Goal: Transaction & Acquisition: Book appointment/travel/reservation

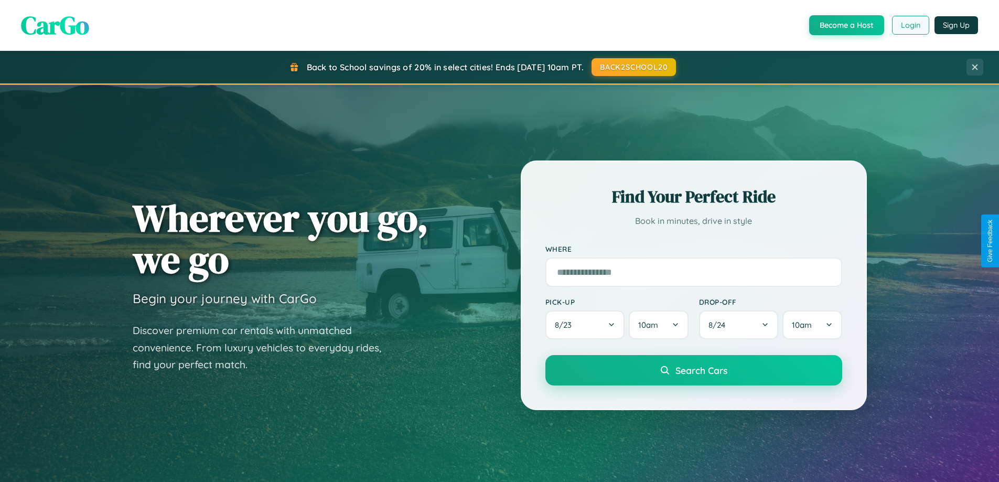
click at [910, 25] on button "Login" at bounding box center [910, 25] width 37 height 19
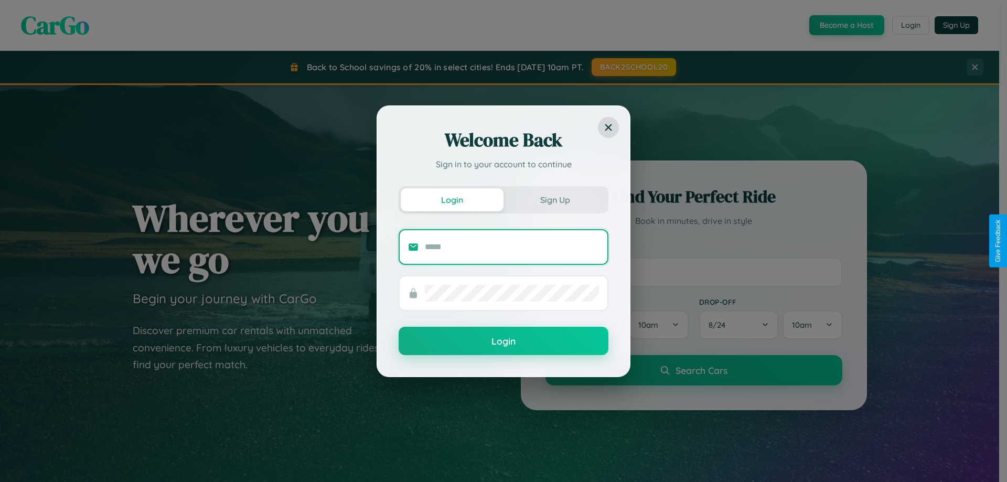
click at [512, 246] on input "text" at bounding box center [512, 247] width 174 height 17
type input "**********"
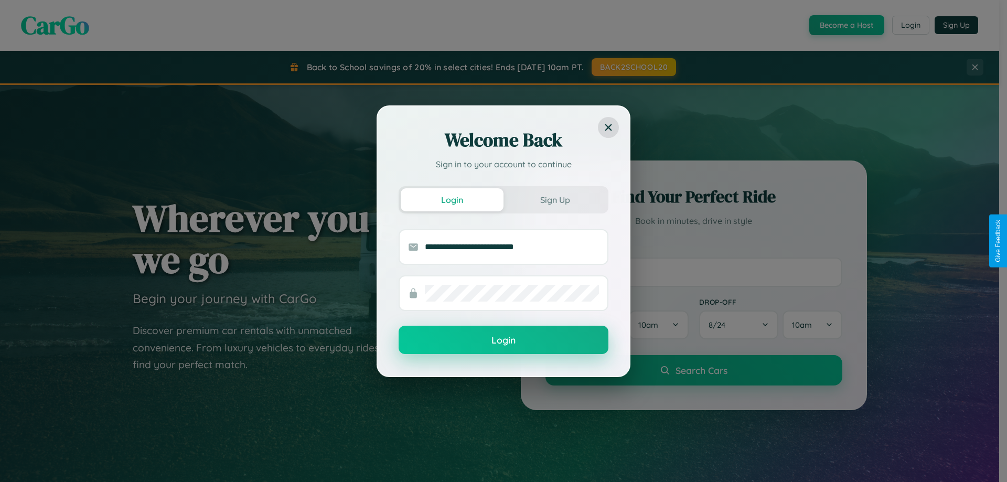
click at [503, 340] on button "Login" at bounding box center [503, 340] width 210 height 28
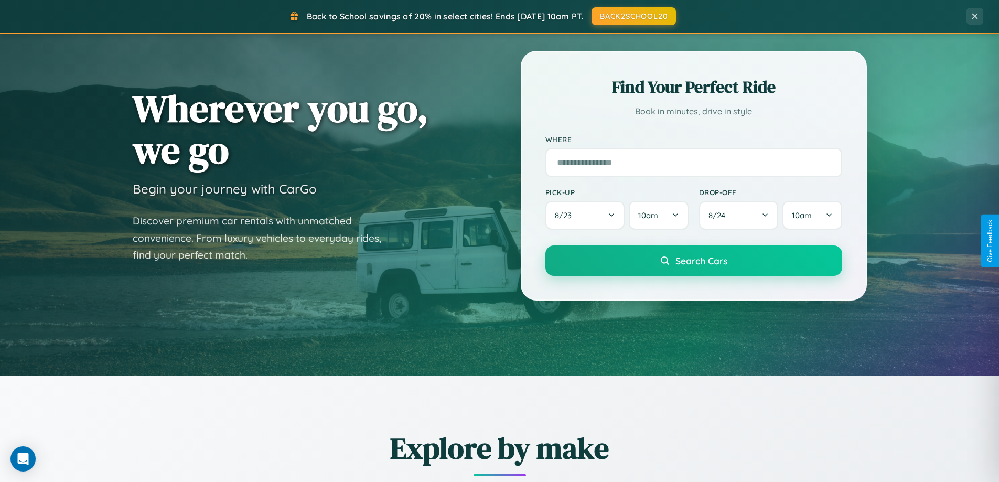
scroll to position [452, 0]
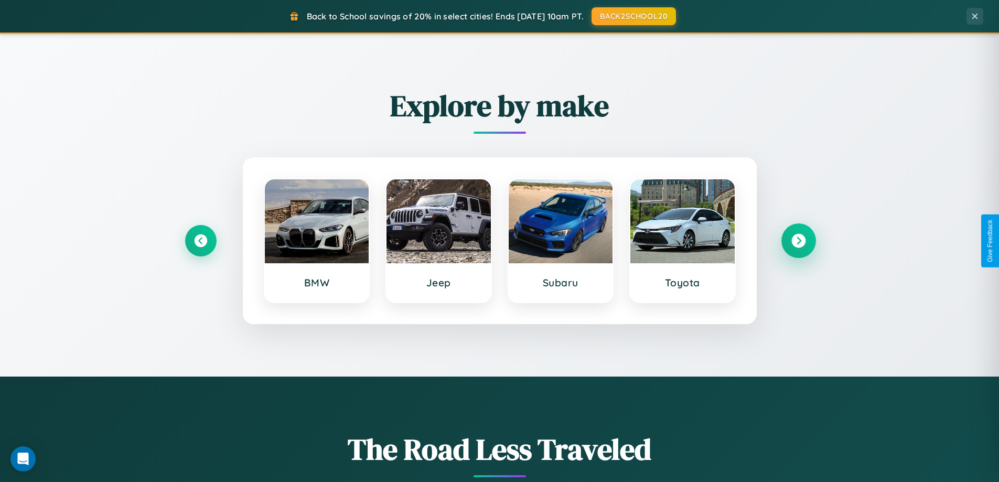
click at [798, 241] on icon at bounding box center [798, 241] width 14 height 14
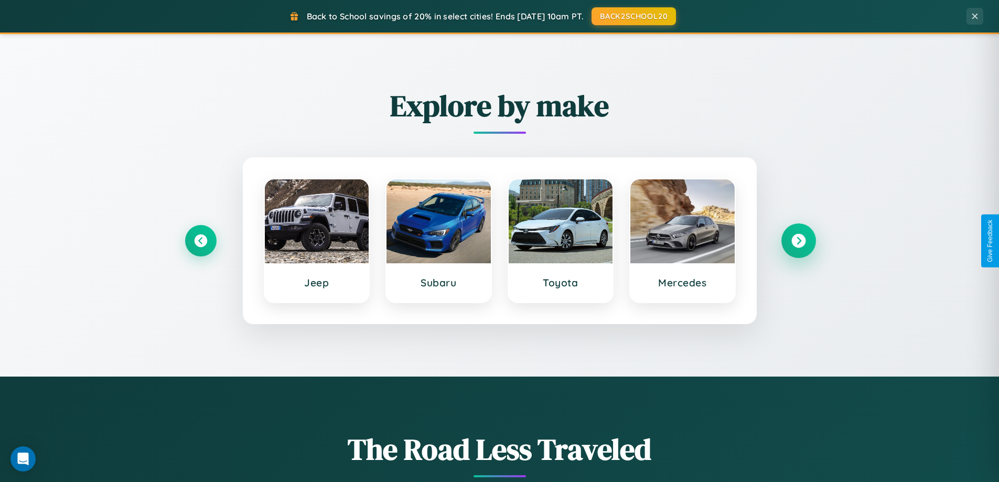
click at [798, 241] on icon at bounding box center [798, 241] width 14 height 14
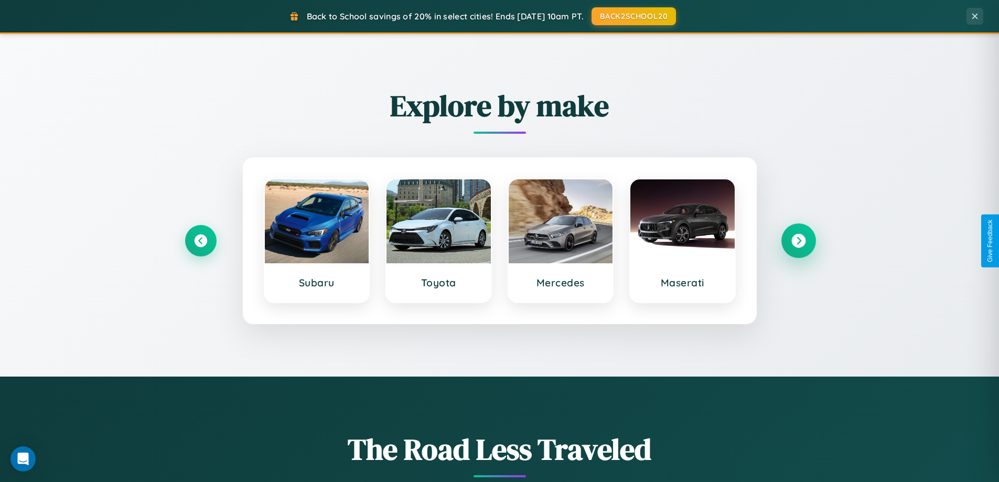
click at [798, 241] on icon at bounding box center [798, 241] width 14 height 14
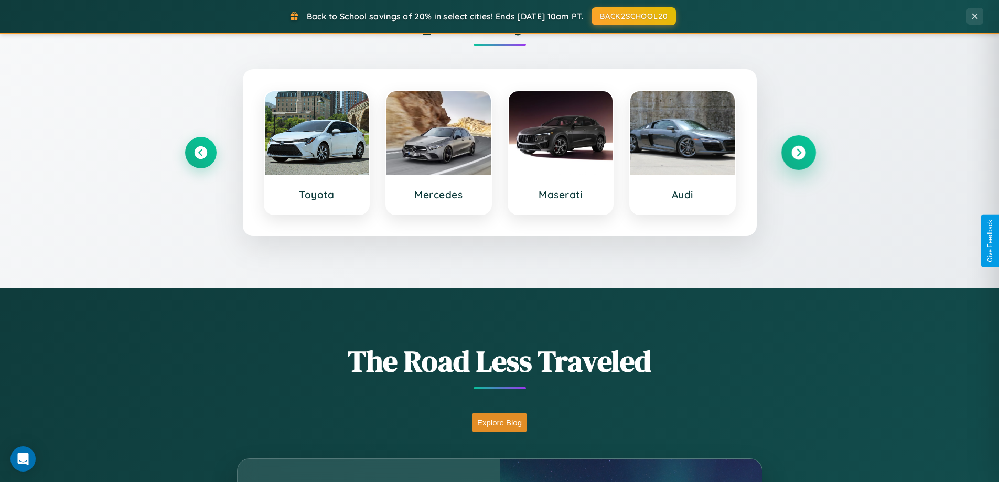
scroll to position [721, 0]
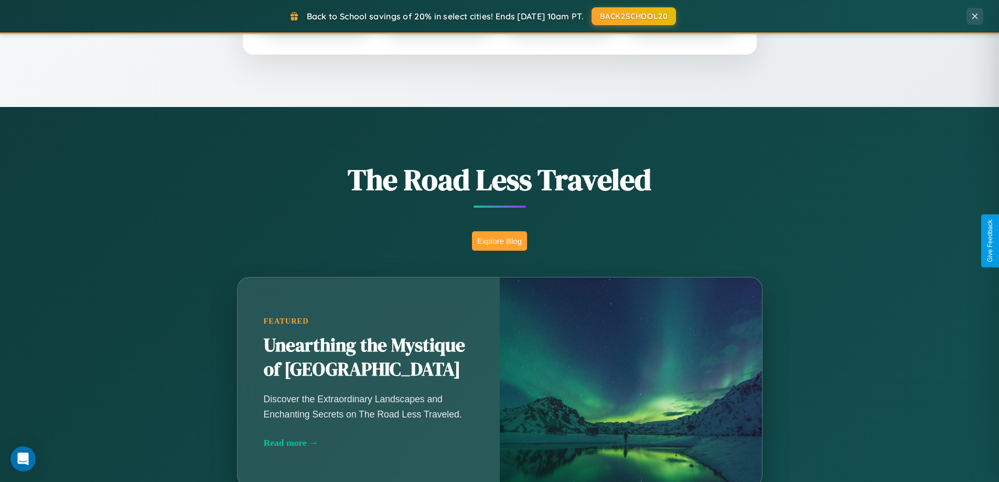
click at [499, 241] on button "Explore Blog" at bounding box center [499, 240] width 55 height 19
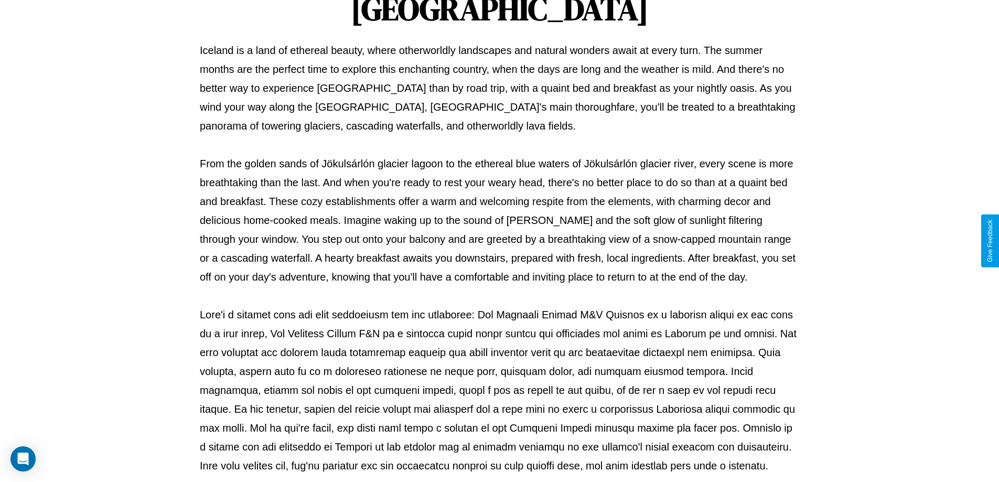
scroll to position [339, 0]
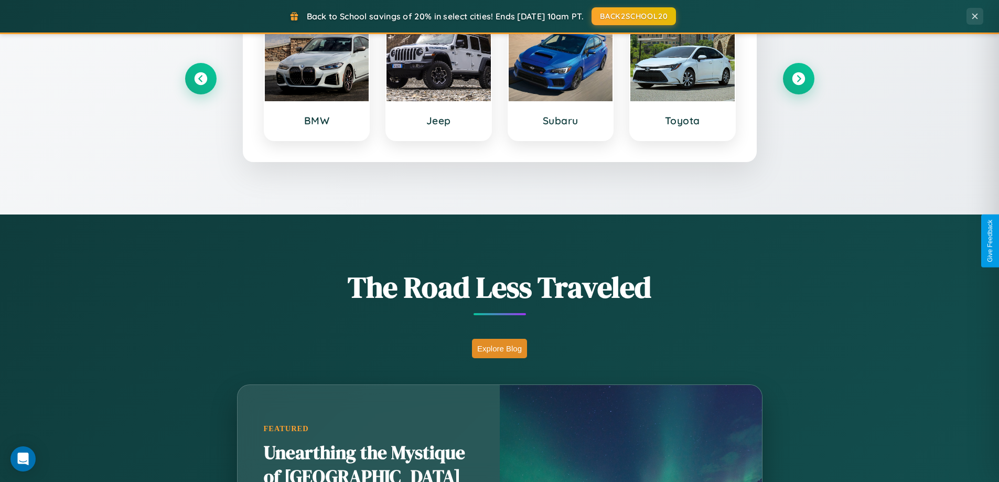
scroll to position [452, 0]
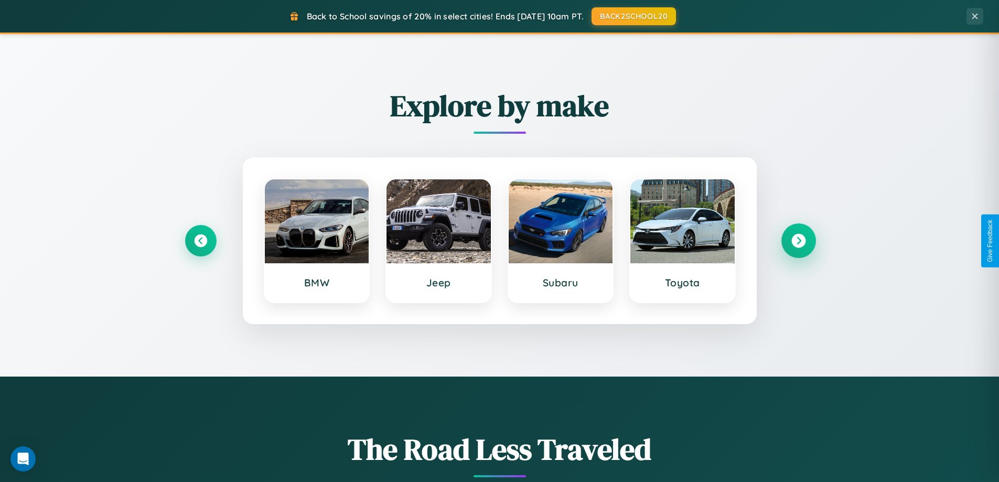
click at [798, 241] on icon at bounding box center [798, 241] width 14 height 14
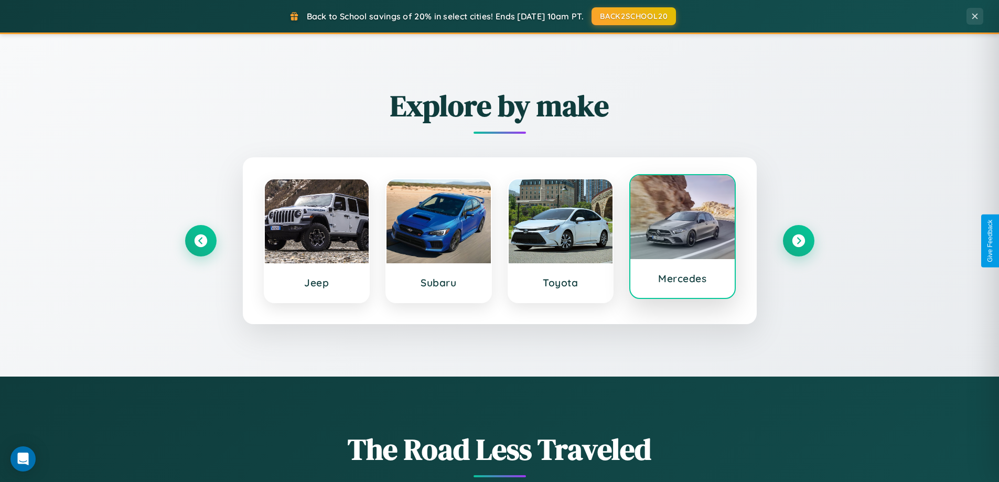
click at [682, 238] on div at bounding box center [682, 217] width 104 height 84
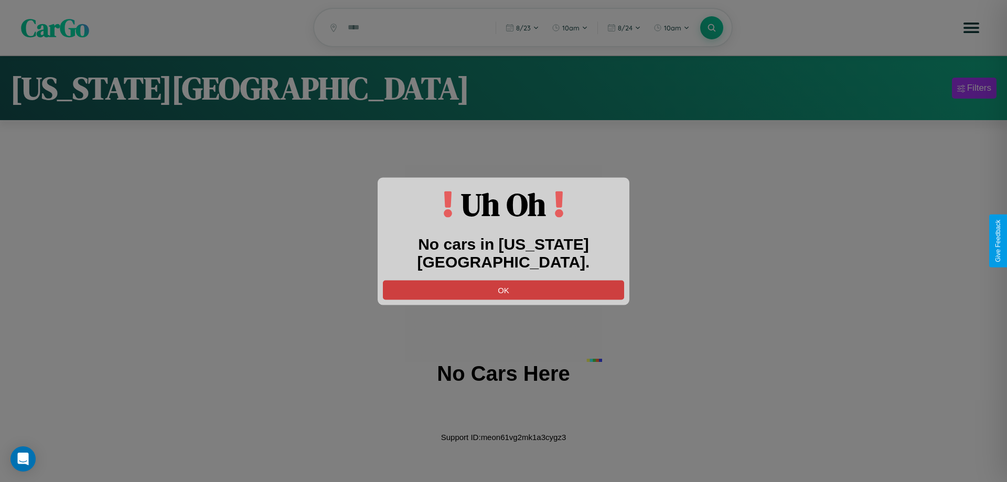
click at [503, 280] on button "OK" at bounding box center [503, 289] width 241 height 19
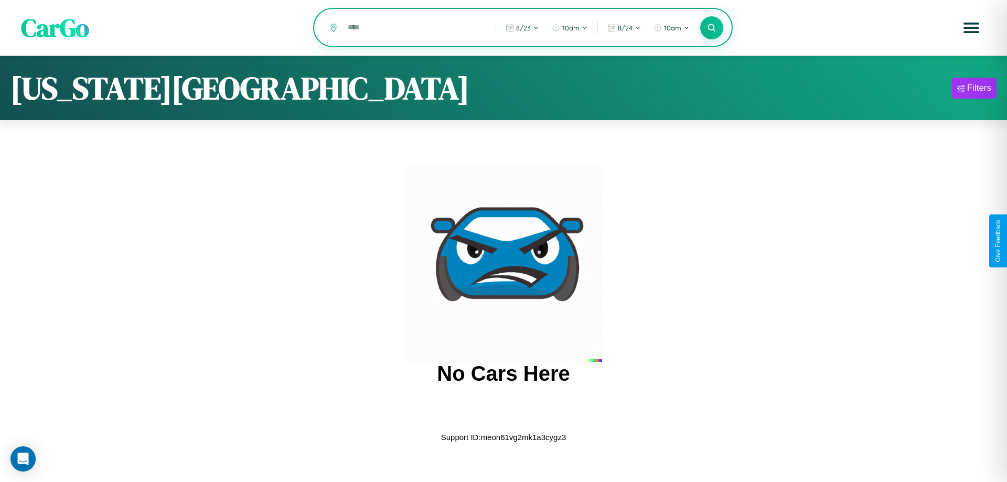
click at [414, 28] on input "text" at bounding box center [413, 27] width 143 height 18
type input "*"
click at [712, 28] on icon at bounding box center [711, 28] width 10 height 10
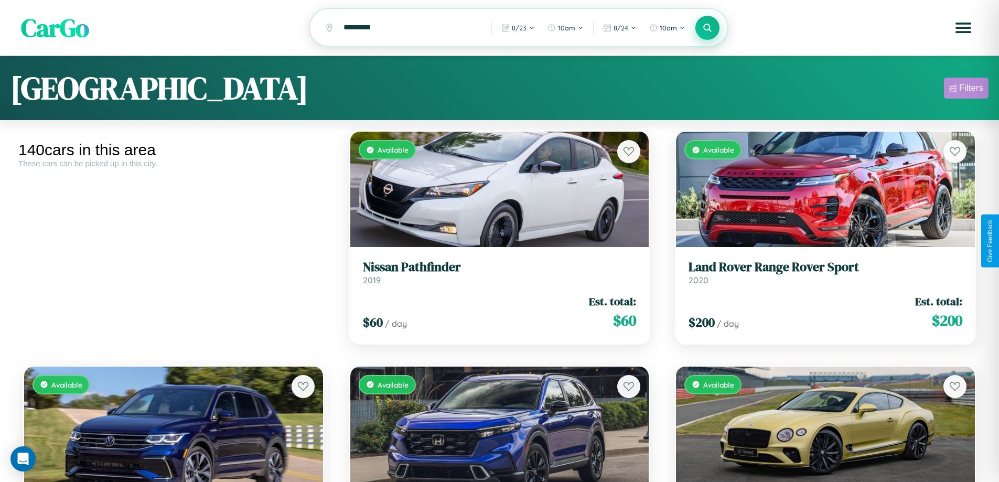
click at [966, 90] on div "Filters" at bounding box center [971, 88] width 24 height 10
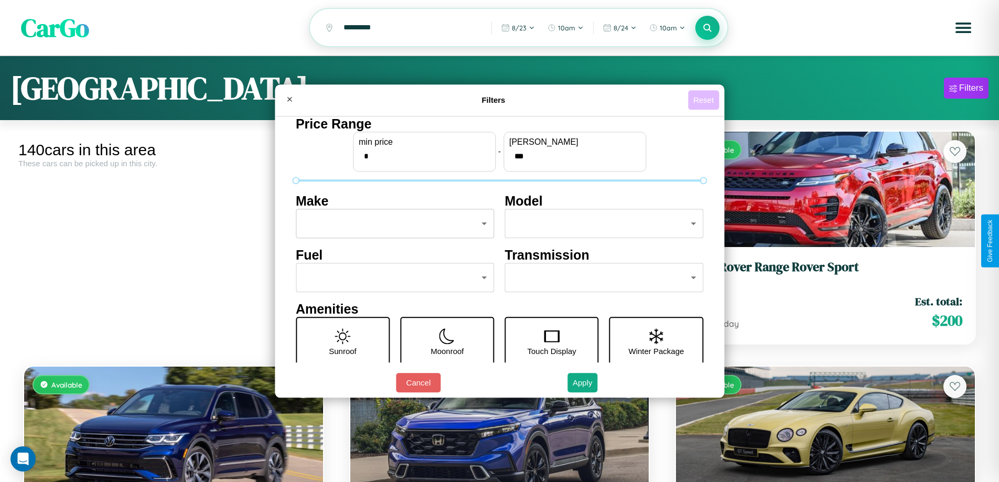
click at [705, 100] on button "Reset" at bounding box center [703, 99] width 31 height 19
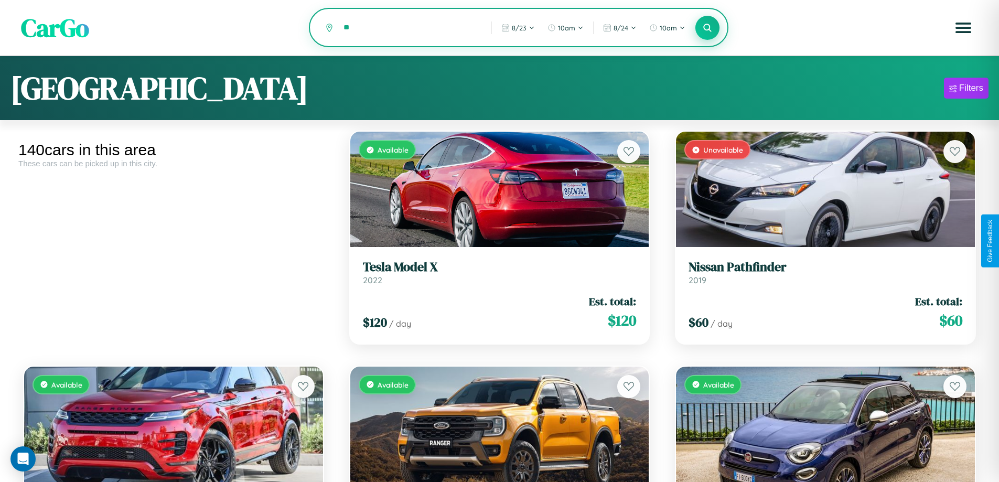
type input "*"
type input "*****"
click at [707, 28] on icon at bounding box center [708, 28] width 10 height 10
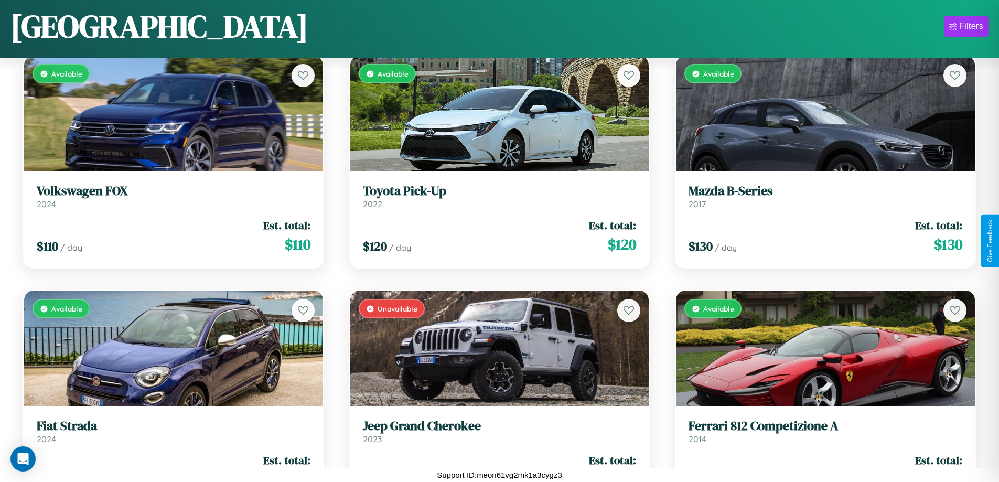
scroll to position [10009, 0]
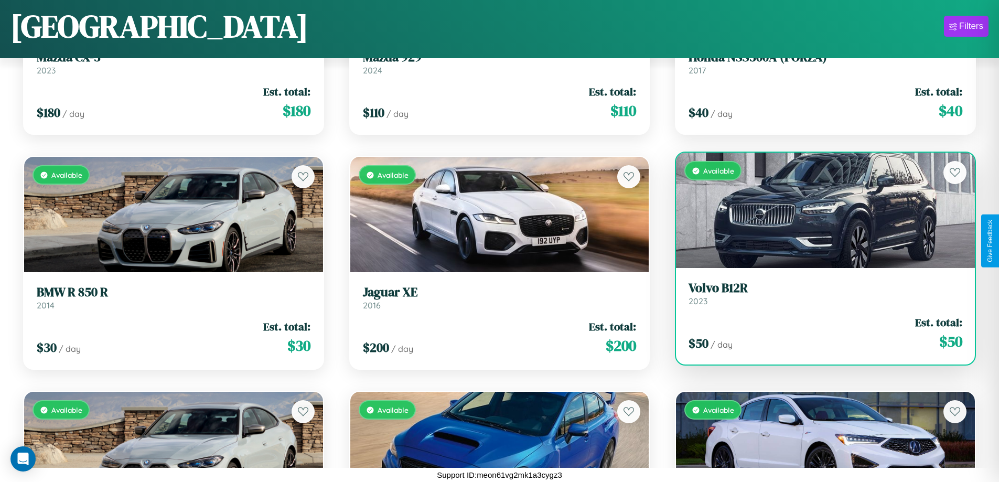
click at [818, 297] on link "Volvo B12R 2023" at bounding box center [825, 294] width 274 height 26
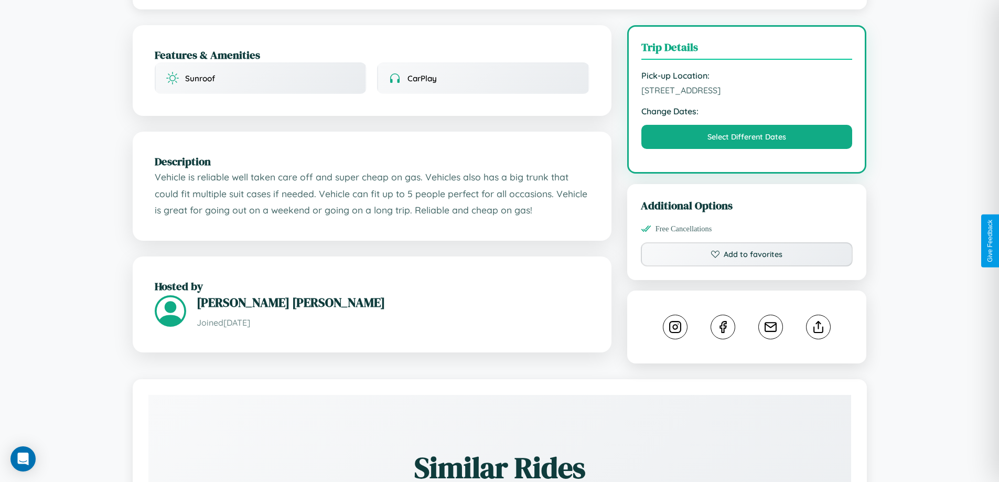
scroll to position [272, 0]
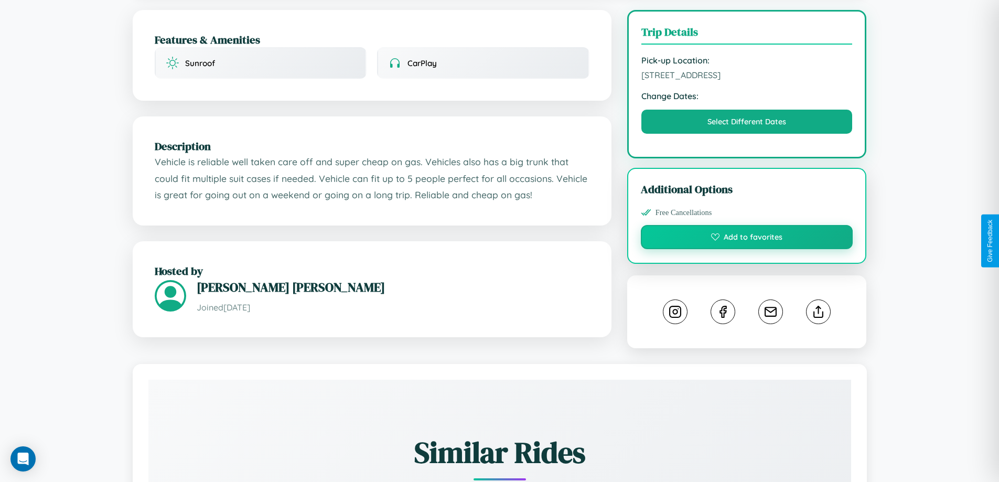
click at [747, 239] on button "Add to favorites" at bounding box center [747, 237] width 212 height 24
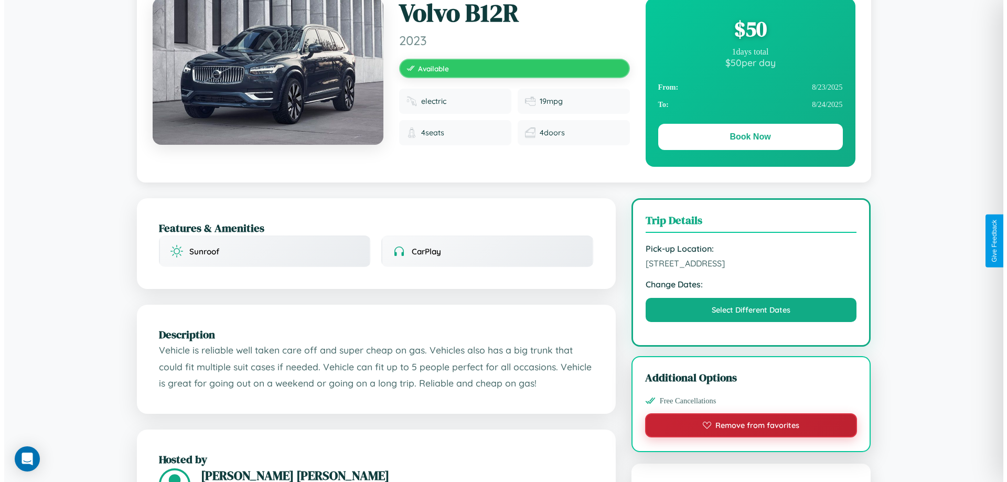
scroll to position [0, 0]
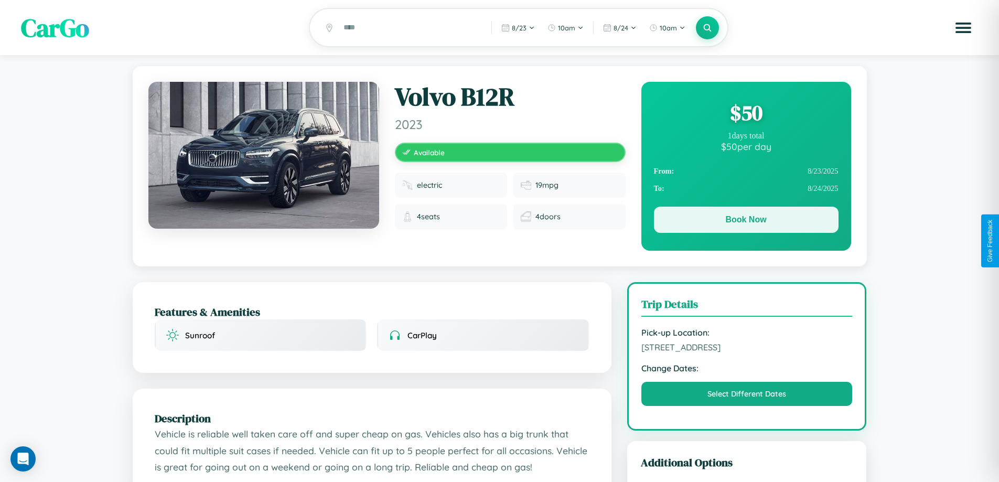
click at [746, 221] on button "Book Now" at bounding box center [746, 220] width 185 height 26
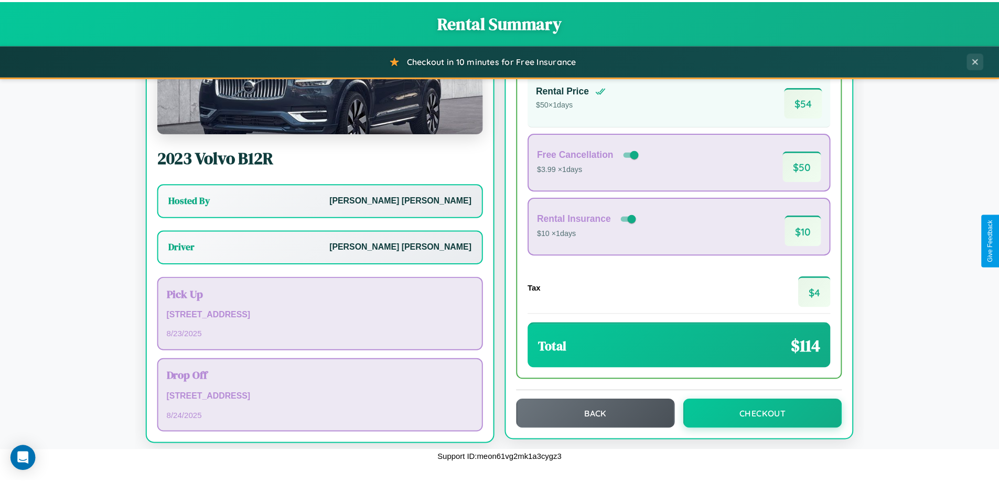
scroll to position [76, 0]
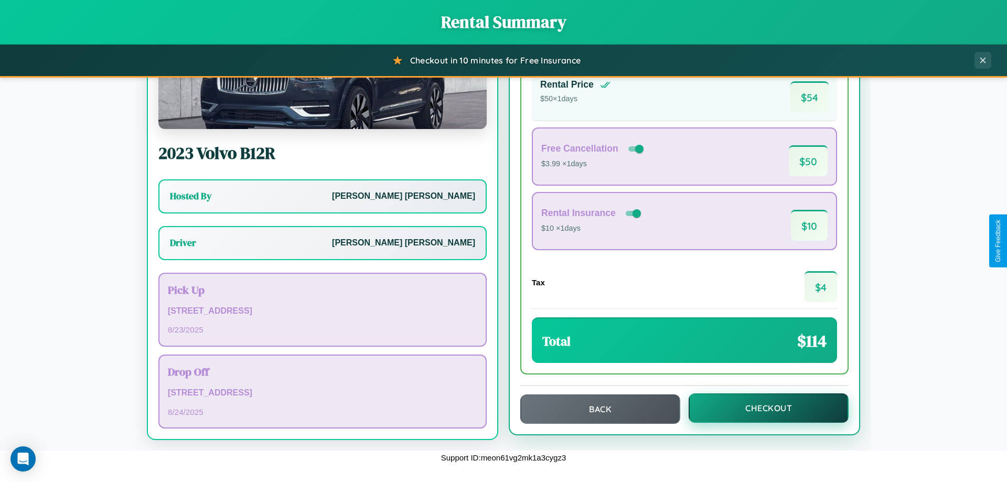
click at [761, 409] on button "Checkout" at bounding box center [768, 407] width 160 height 29
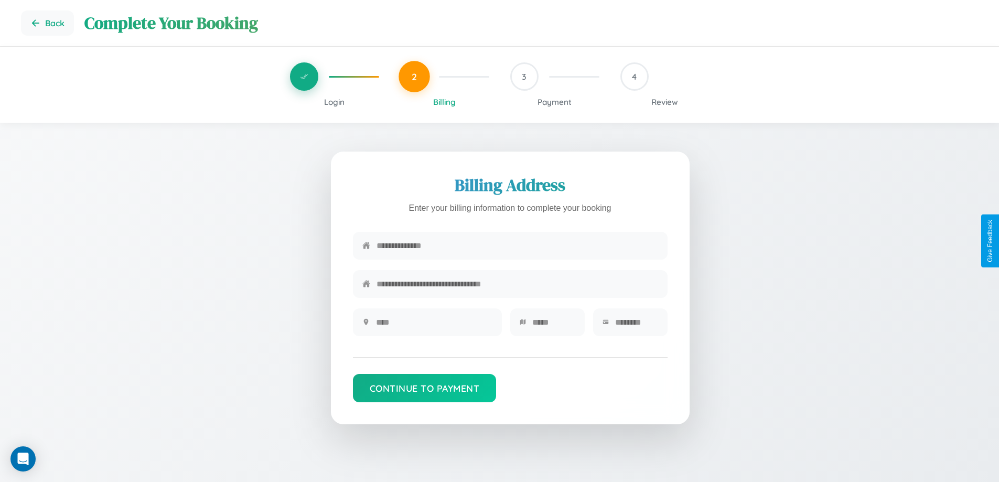
click at [517, 246] on input "text" at bounding box center [517, 246] width 282 height 26
type input "**********"
click at [434, 326] on input "text" at bounding box center [434, 322] width 116 height 26
type input "********"
click at [553, 326] on input "text" at bounding box center [553, 322] width 43 height 26
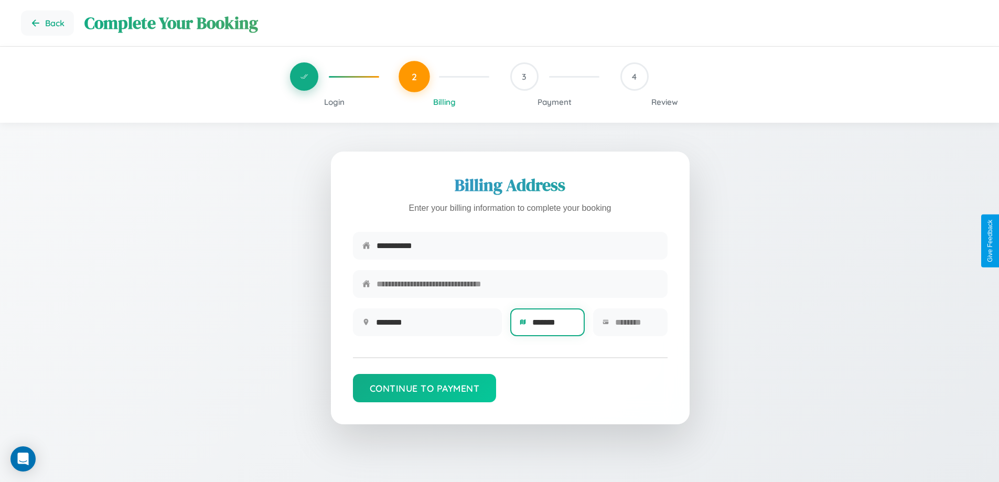
type input "*******"
click at [636, 326] on input "text" at bounding box center [636, 322] width 43 height 26
type input "*****"
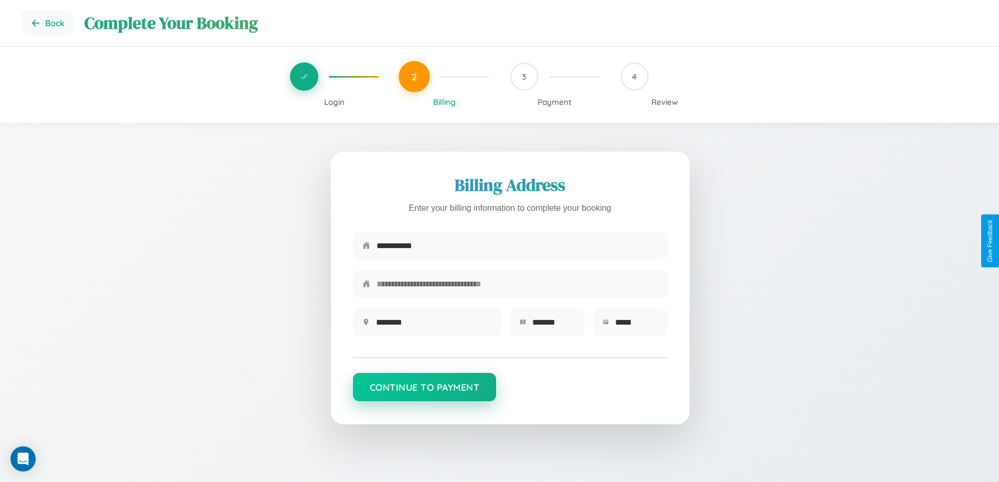
click at [424, 392] on button "Continue to Payment" at bounding box center [425, 387] width 144 height 28
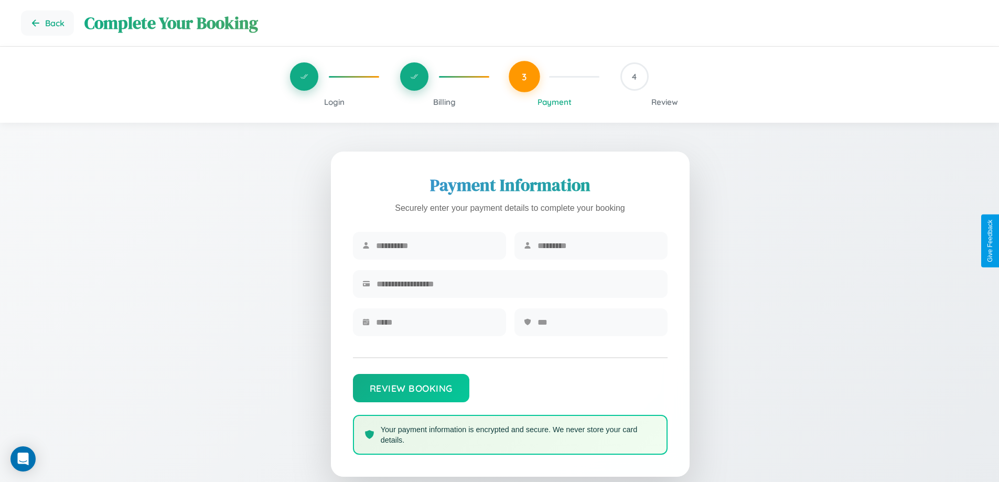
click at [436, 246] on input "text" at bounding box center [436, 246] width 121 height 26
type input "*********"
click at [597, 246] on input "text" at bounding box center [597, 246] width 121 height 26
type input "*********"
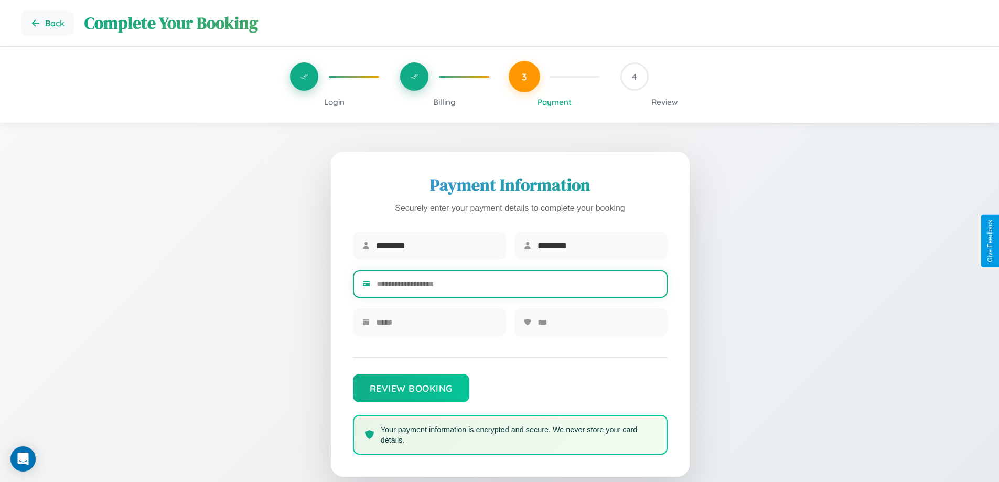
click at [517, 286] on input "text" at bounding box center [517, 284] width 282 height 26
type input "**********"
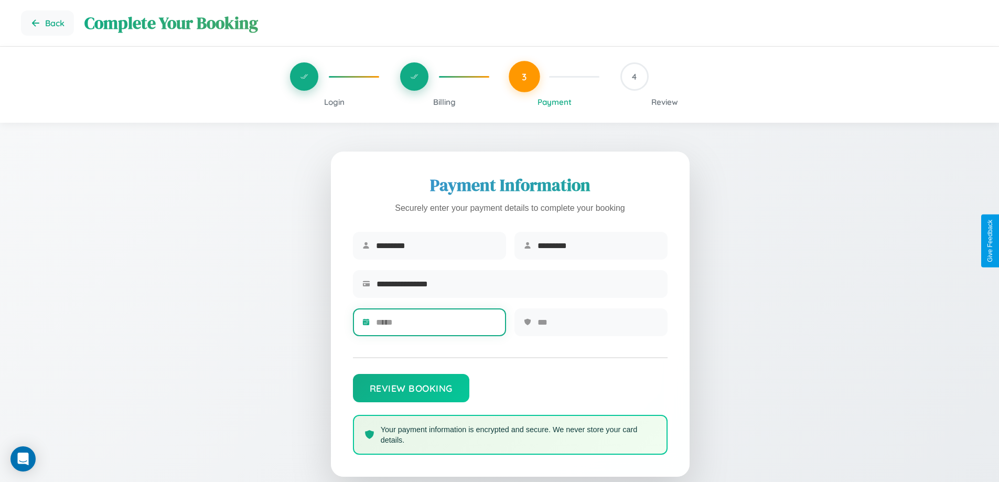
click at [436, 326] on input "text" at bounding box center [436, 322] width 121 height 26
type input "*****"
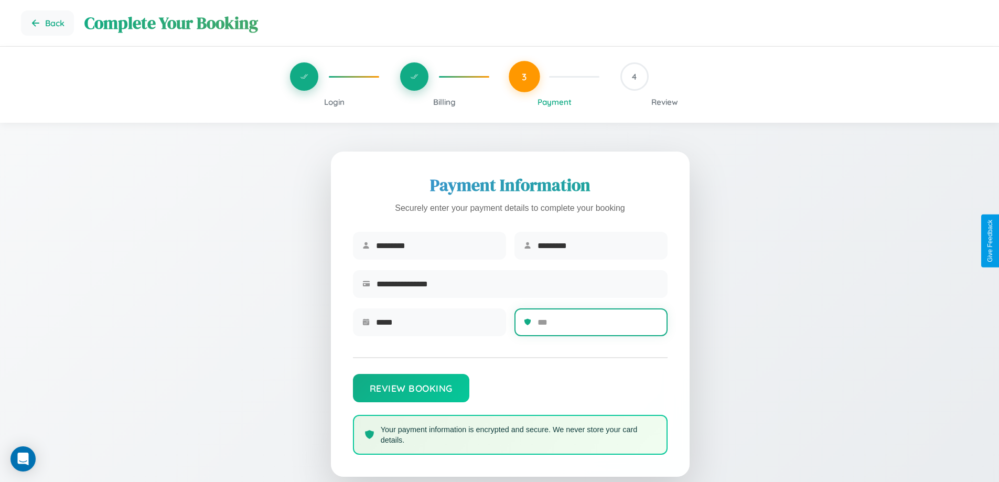
click at [597, 326] on input "text" at bounding box center [597, 322] width 121 height 26
type input "***"
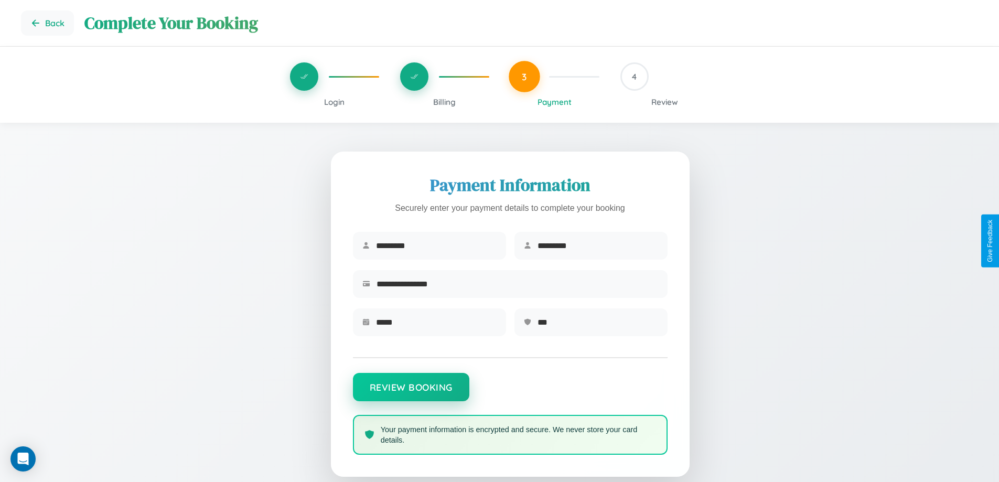
click at [411, 392] on button "Review Booking" at bounding box center [411, 387] width 116 height 28
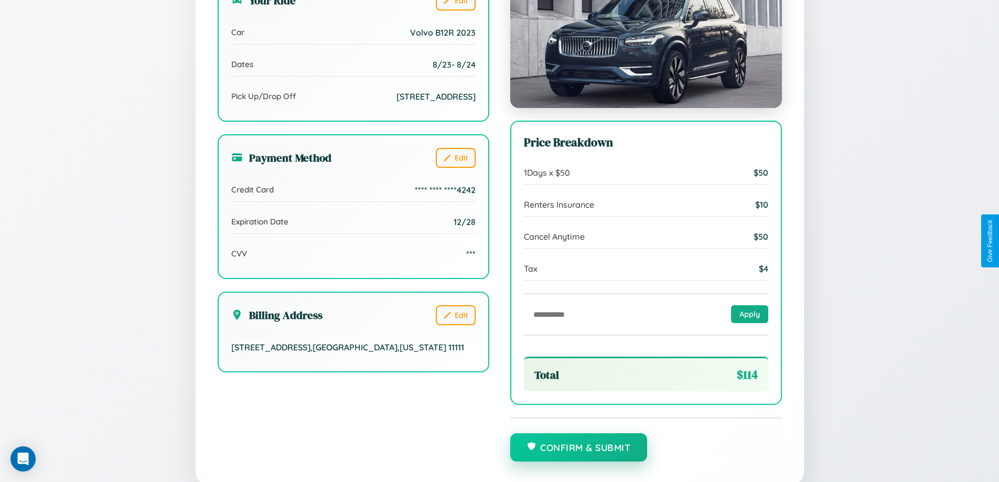
scroll to position [321, 0]
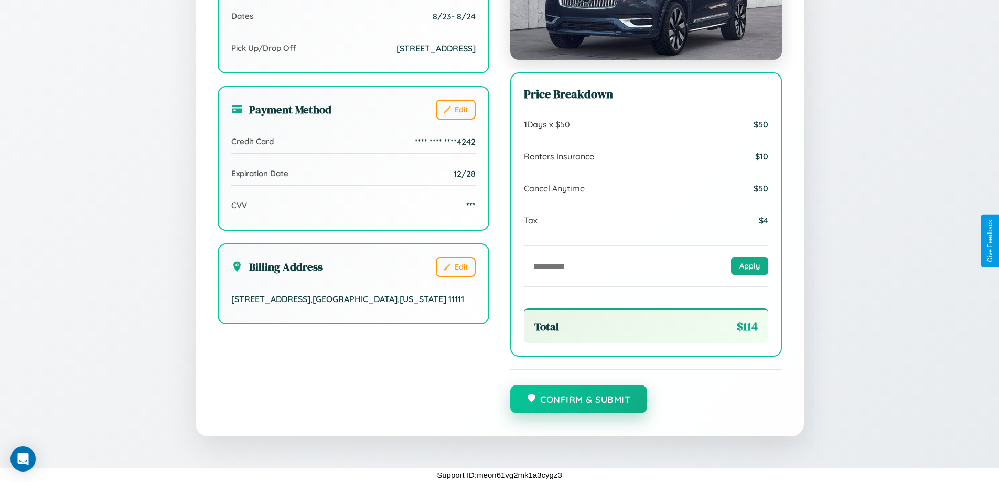
click at [578, 400] on button "Confirm & Submit" at bounding box center [578, 399] width 137 height 28
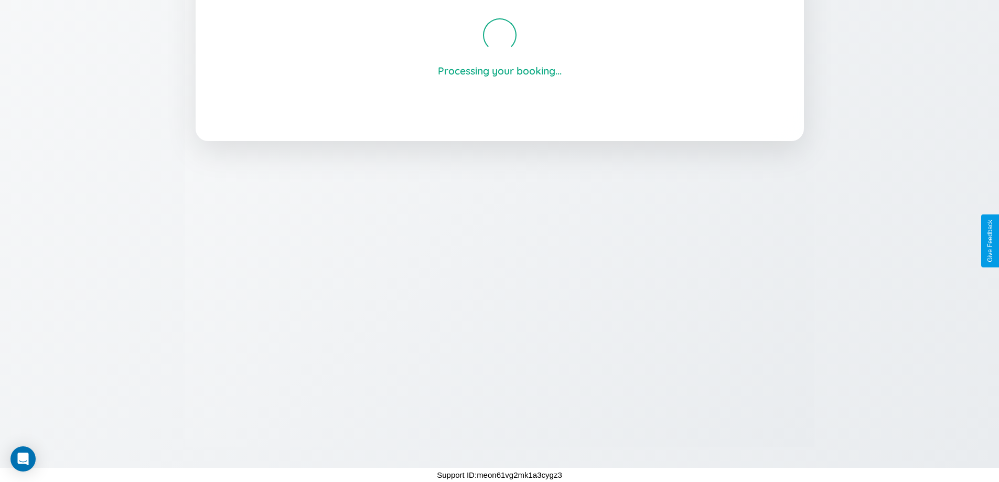
scroll to position [200, 0]
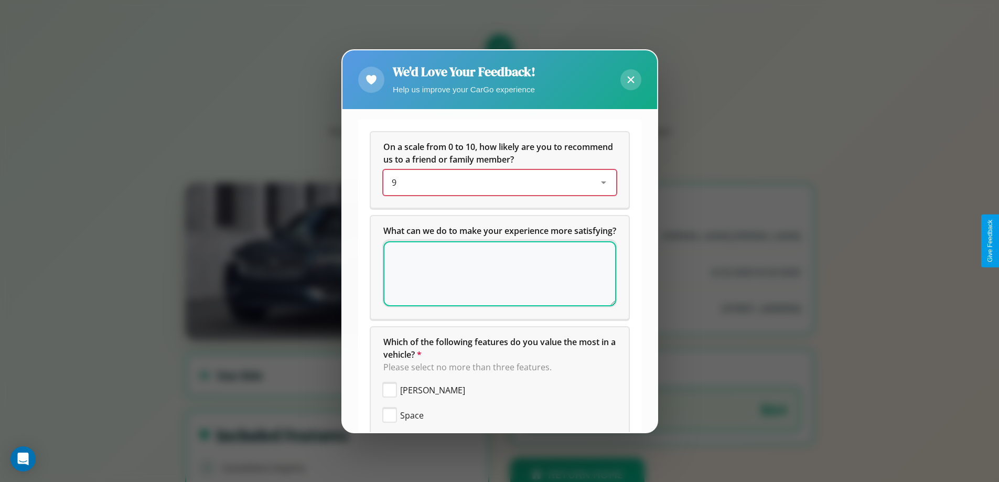
click at [495, 182] on div "9" at bounding box center [491, 182] width 199 height 13
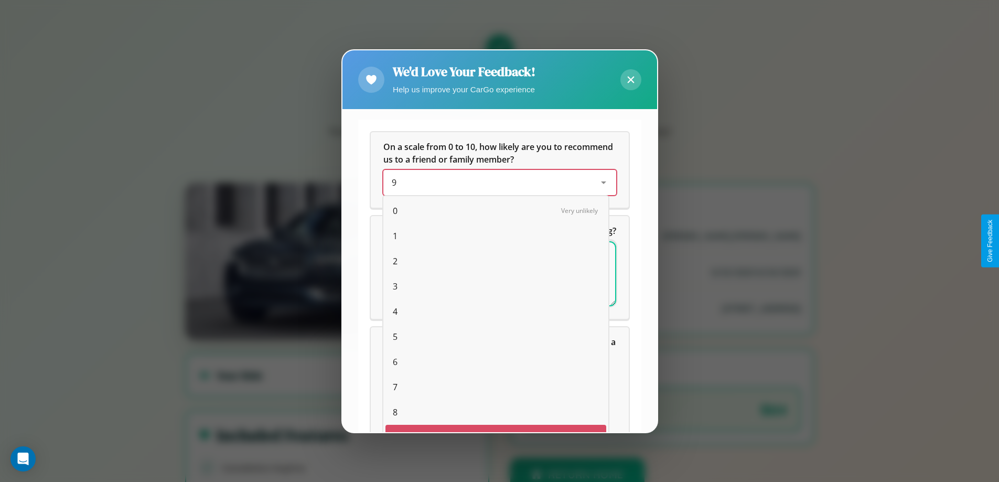
scroll to position [18, 43]
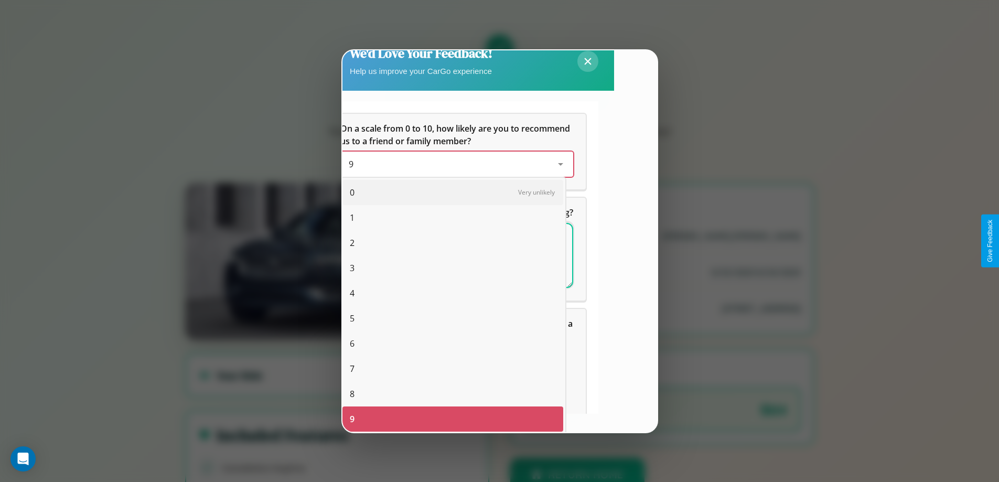
click at [352, 192] on span "0" at bounding box center [352, 192] width 5 height 13
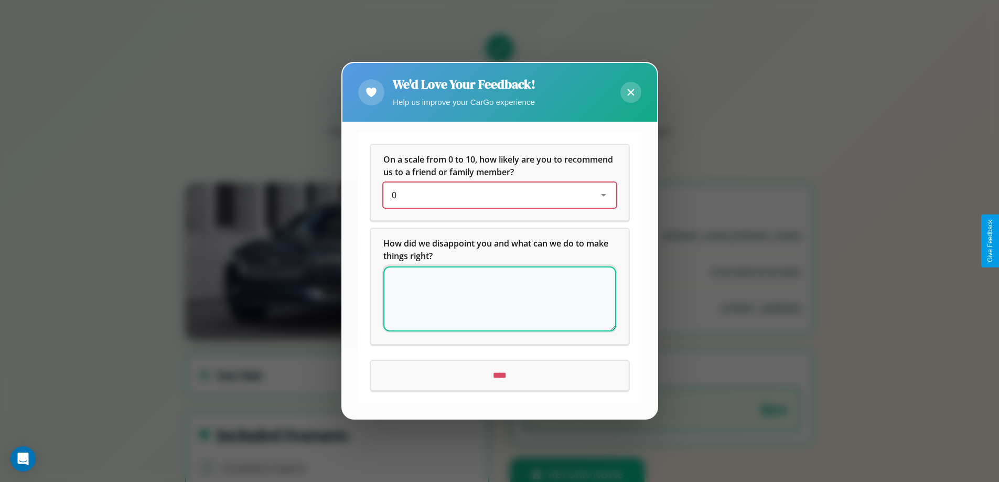
scroll to position [0, 0]
click at [630, 92] on icon at bounding box center [630, 92] width 7 height 7
